Goal: Navigation & Orientation: Find specific page/section

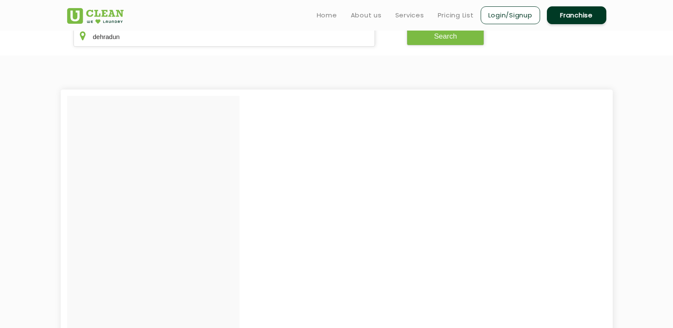
scroll to position [178, 0]
drag, startPoint x: 155, startPoint y: 188, endPoint x: 122, endPoint y: 196, distance: 33.7
click at [122, 196] on div at bounding box center [153, 260] width 172 height 326
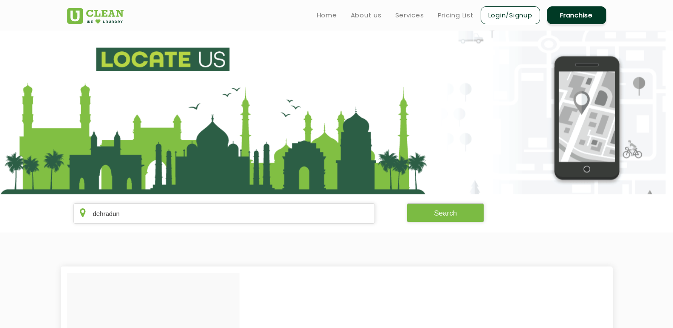
scroll to position [0, 0]
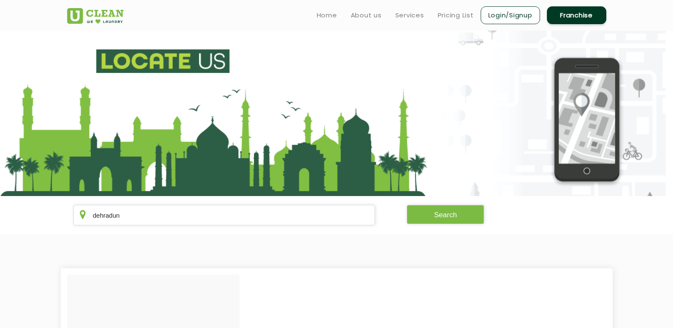
click at [122, 196] on section "dehradun Search" at bounding box center [336, 215] width 673 height 38
click at [120, 217] on input "dehradun" at bounding box center [224, 215] width 302 height 20
type input "dehradu"
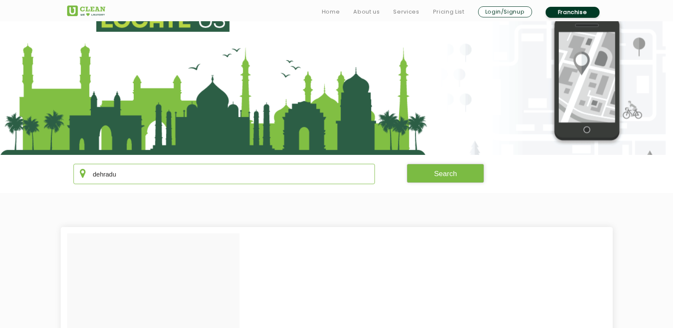
scroll to position [53, 0]
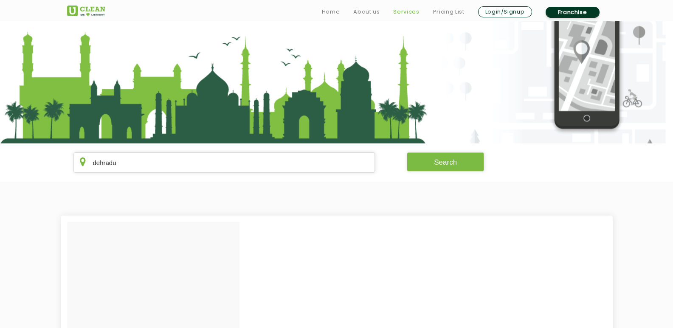
click at [404, 10] on link "Services" at bounding box center [406, 12] width 26 height 10
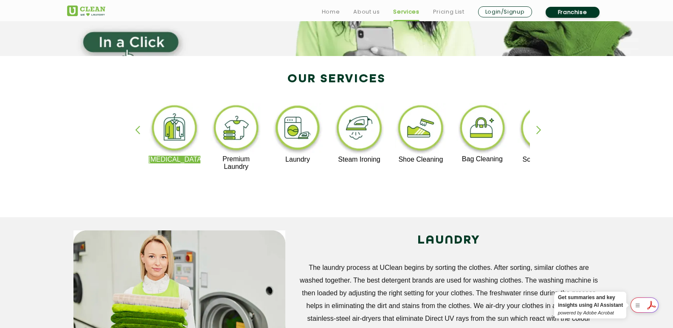
scroll to position [144, 0]
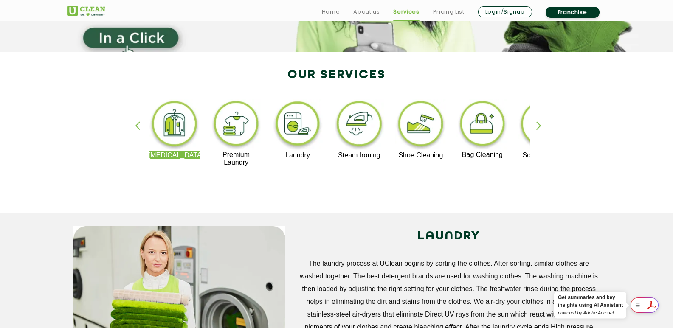
click at [538, 126] on div "button" at bounding box center [542, 132] width 13 height 23
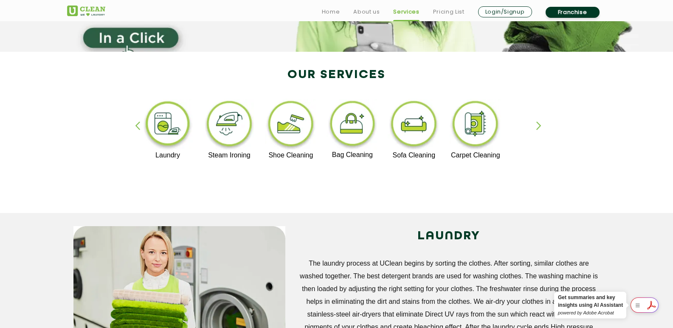
click at [538, 126] on div "button" at bounding box center [542, 132] width 13 height 23
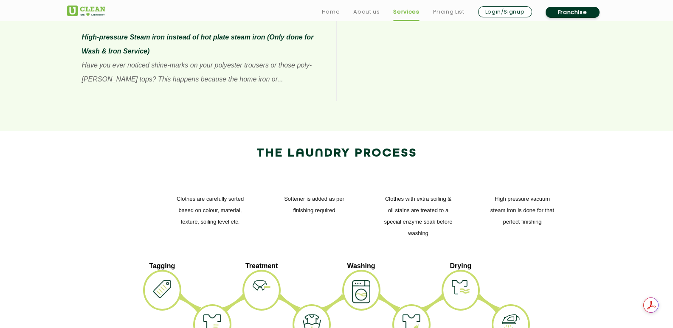
scroll to position [919, 0]
